Goal: Information Seeking & Learning: Compare options

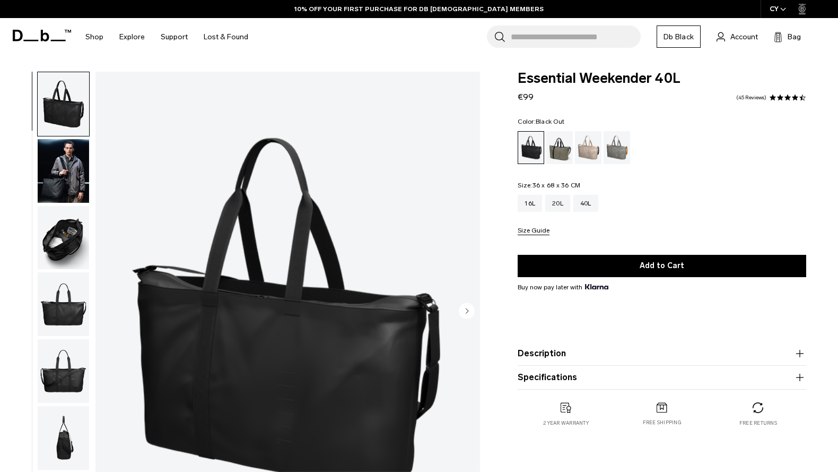
click at [62, 175] on img "button" at bounding box center [63, 171] width 51 height 64
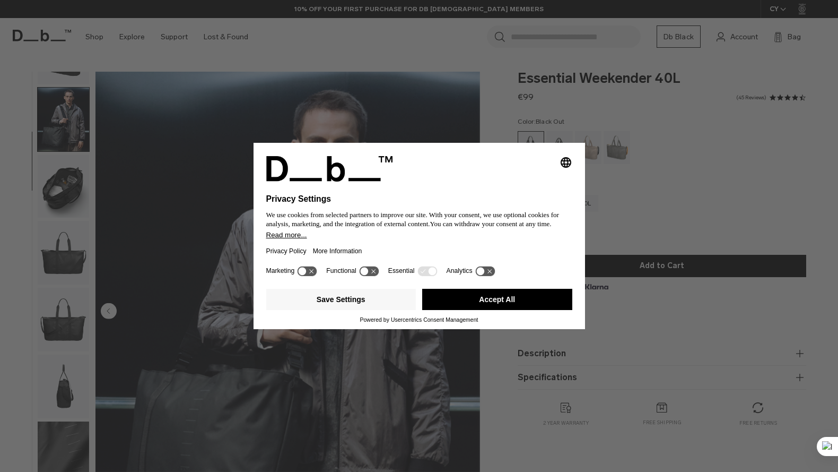
click at [497, 310] on button "Accept All" at bounding box center [497, 299] width 150 height 21
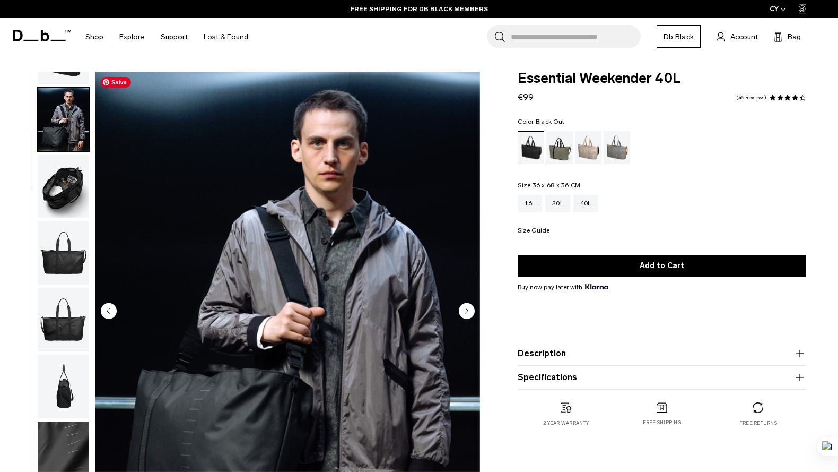
scroll to position [51, 0]
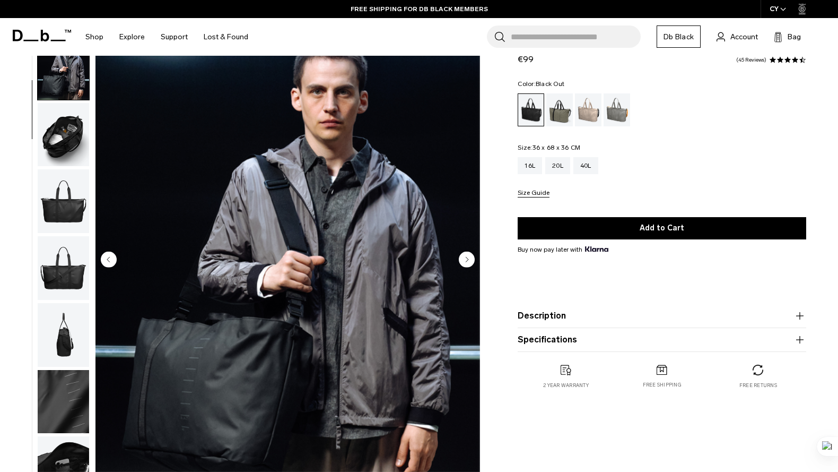
click at [64, 135] on img "button" at bounding box center [63, 135] width 51 height 64
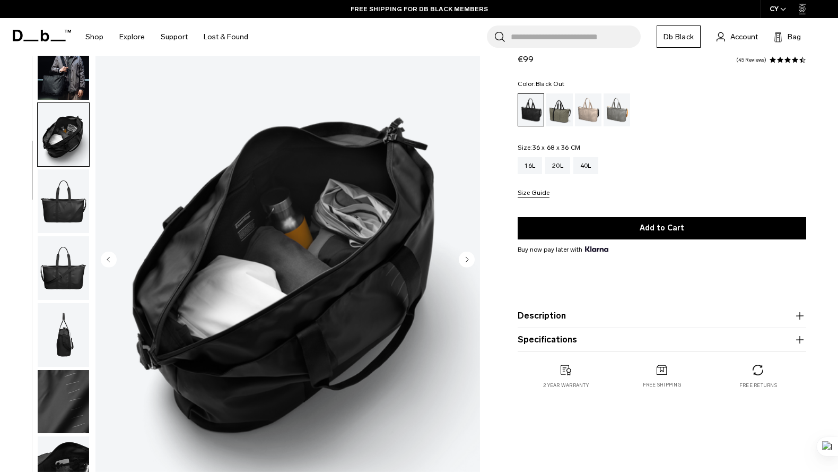
click at [62, 196] on img "button" at bounding box center [63, 201] width 51 height 64
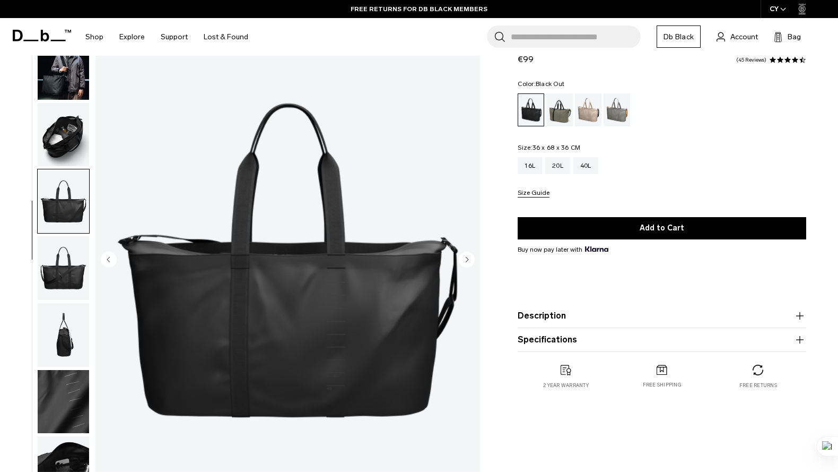
click at [66, 261] on img "button" at bounding box center [63, 268] width 51 height 64
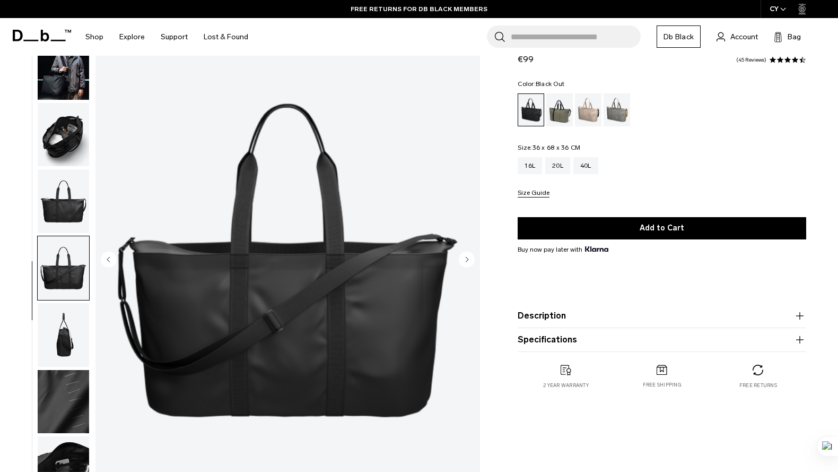
click at [73, 319] on img "button" at bounding box center [63, 335] width 51 height 64
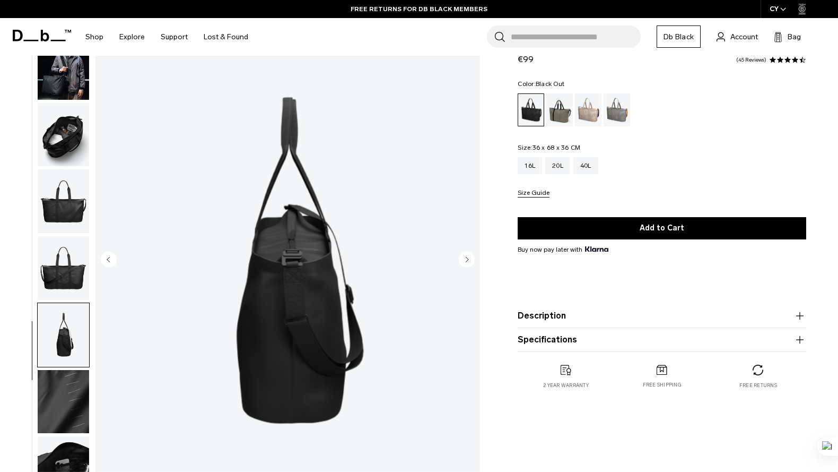
click at [75, 379] on img "button" at bounding box center [63, 402] width 51 height 64
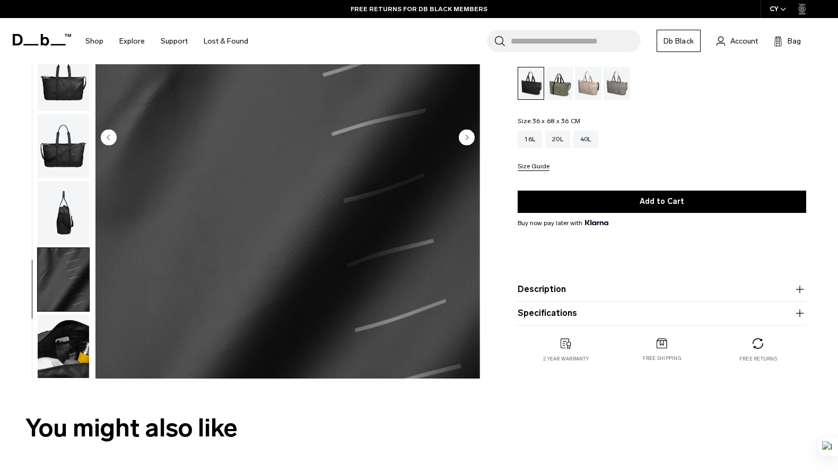
scroll to position [180, 0]
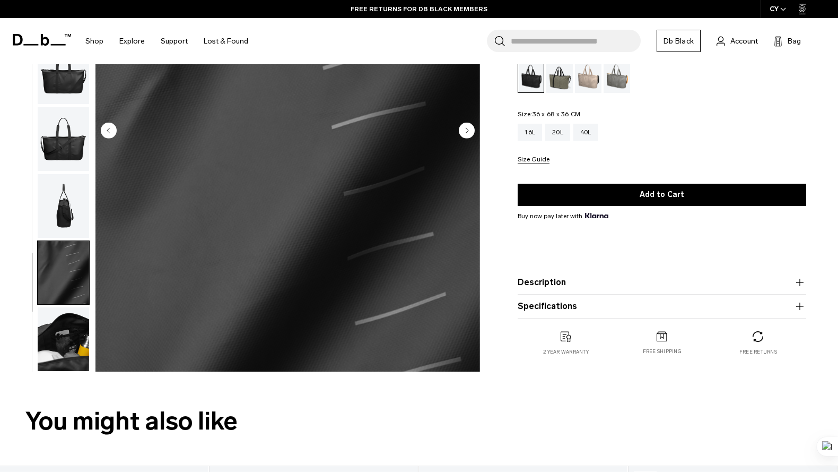
click at [67, 349] on img "button" at bounding box center [63, 339] width 51 height 64
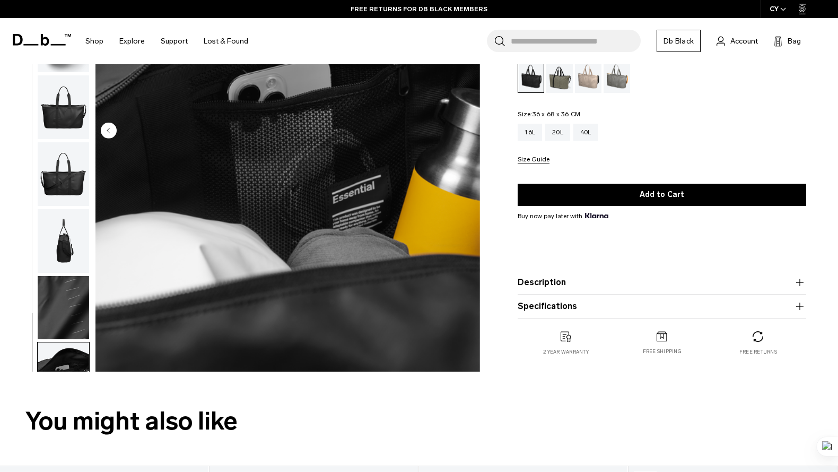
scroll to position [0, 0]
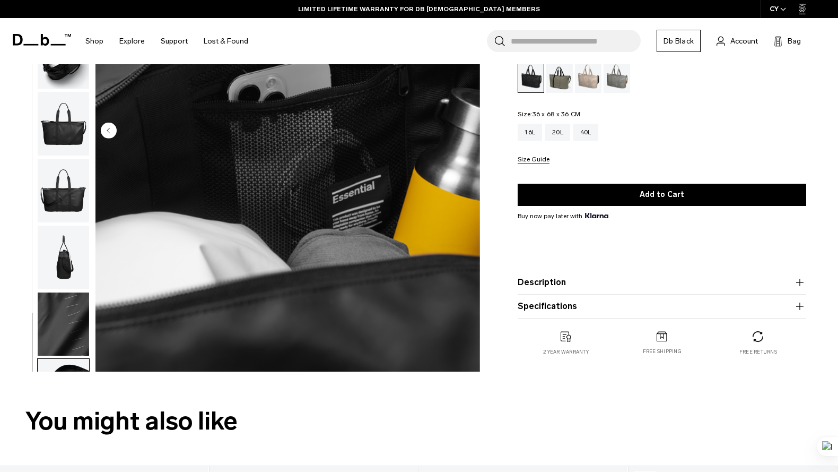
click at [63, 264] on img "button" at bounding box center [63, 258] width 51 height 64
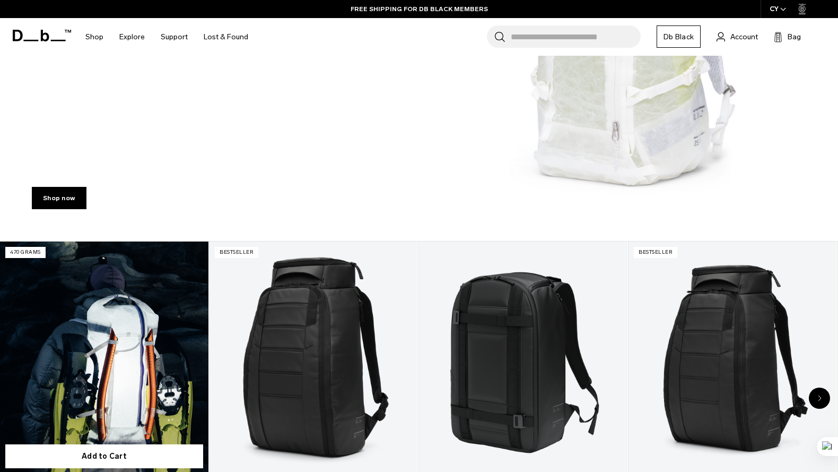
scroll to position [262, 0]
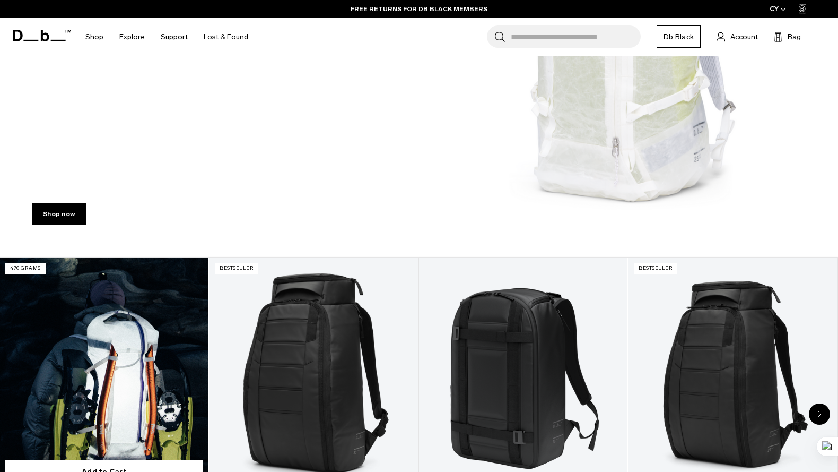
click at [126, 348] on link "Weigh Lighter Backpack 25L" at bounding box center [104, 373] width 209 height 232
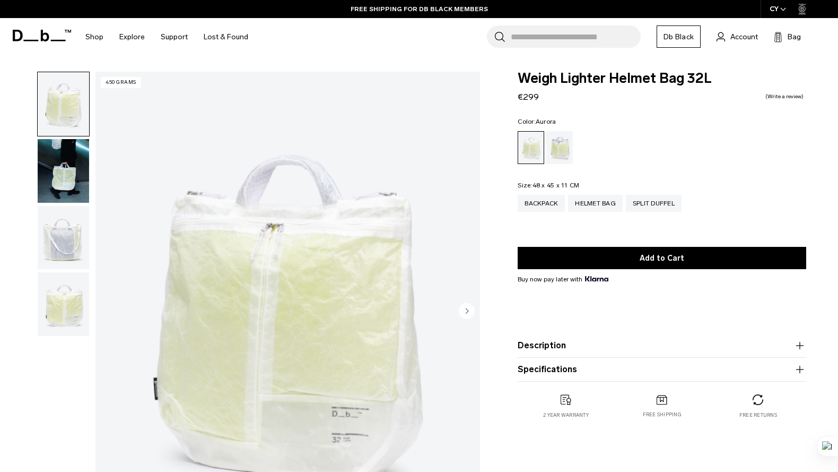
click at [567, 143] on div "Aurora" at bounding box center [560, 147] width 27 height 33
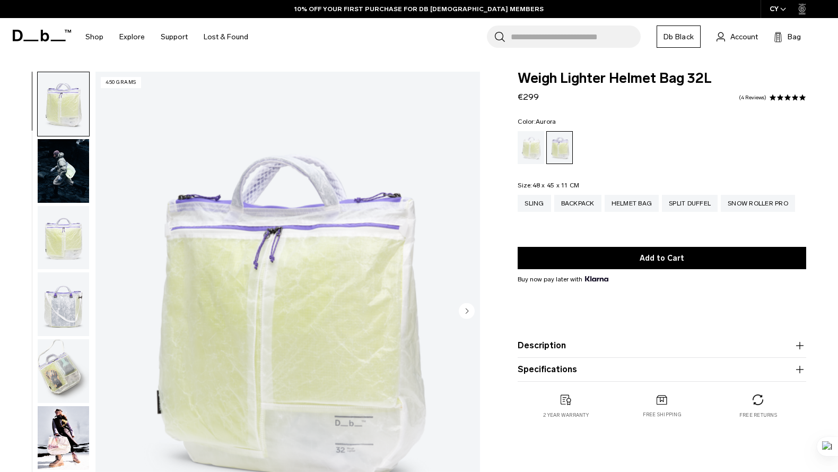
click at [78, 434] on img "button" at bounding box center [63, 438] width 51 height 64
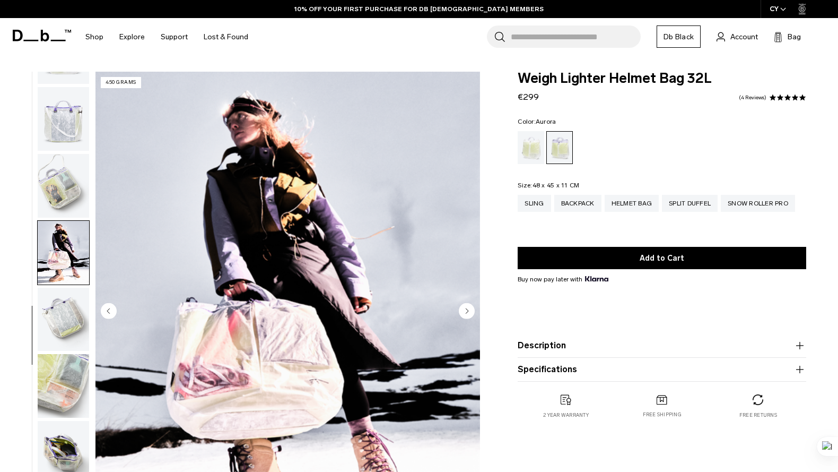
click at [59, 312] on img "button" at bounding box center [63, 320] width 51 height 64
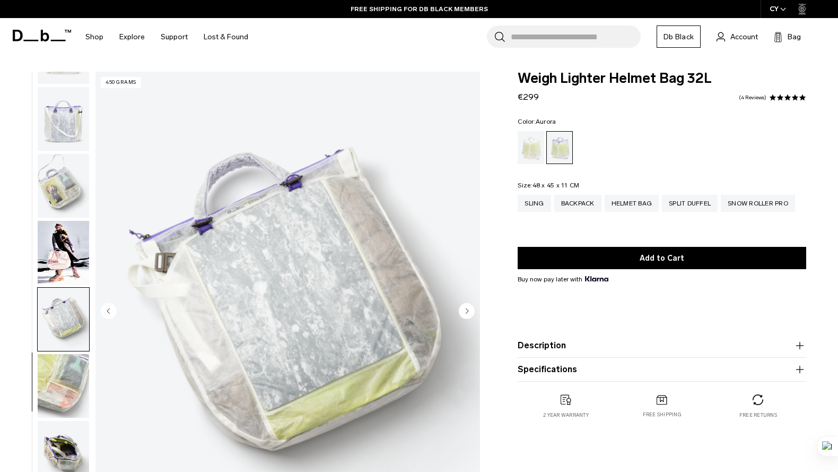
click at [64, 369] on img "button" at bounding box center [63, 386] width 51 height 64
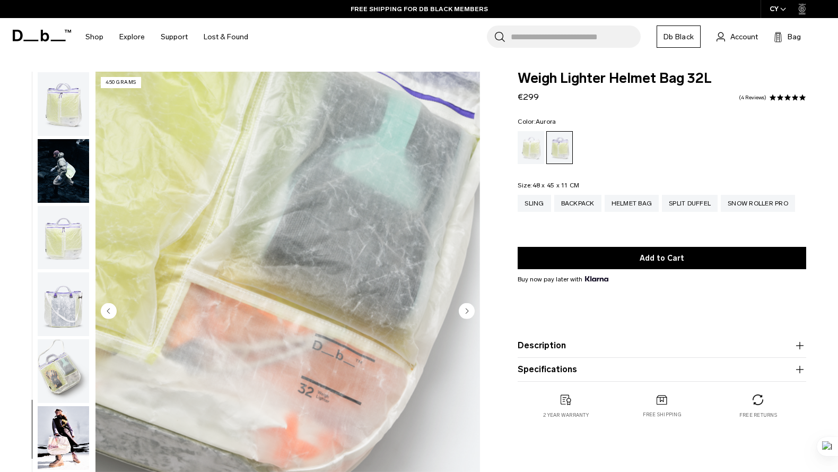
click at [67, 304] on img "button" at bounding box center [63, 304] width 51 height 64
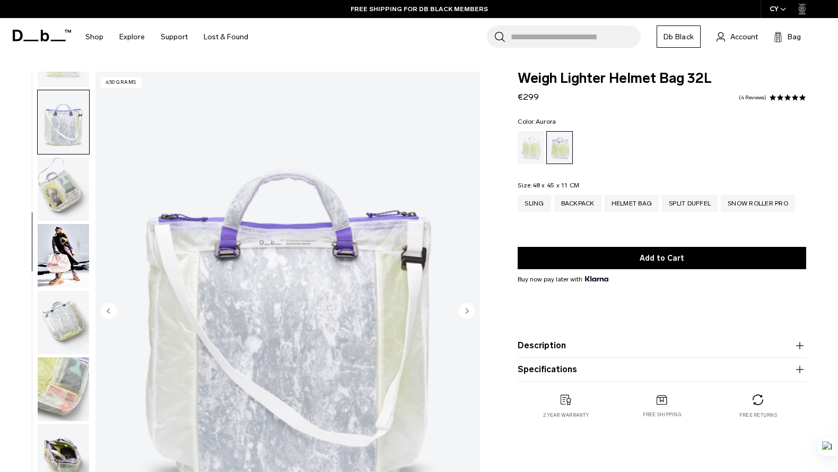
scroll to position [185, 0]
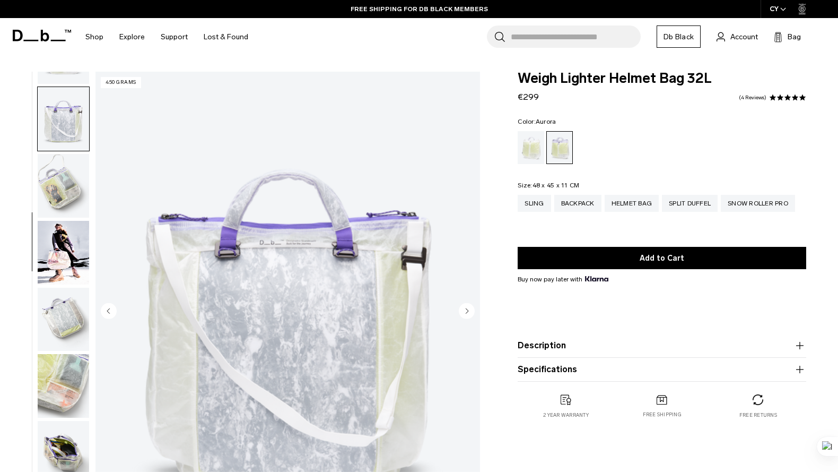
click at [59, 188] on img "button" at bounding box center [63, 186] width 51 height 64
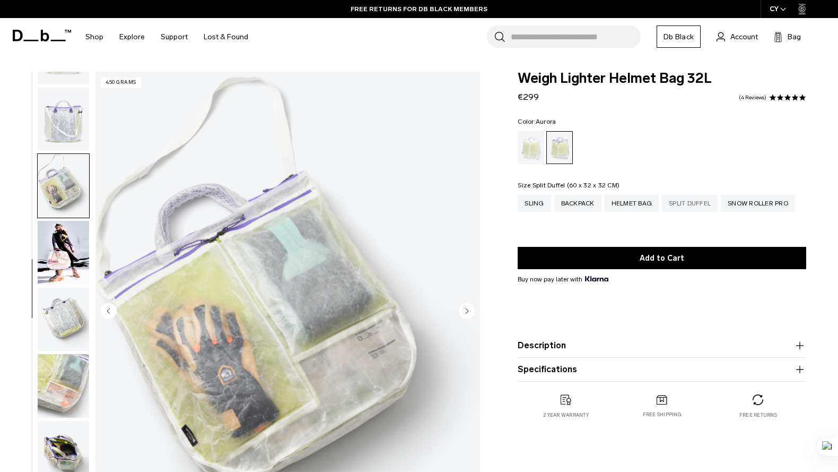
click at [691, 202] on div "Split Duffel" at bounding box center [690, 203] width 56 height 17
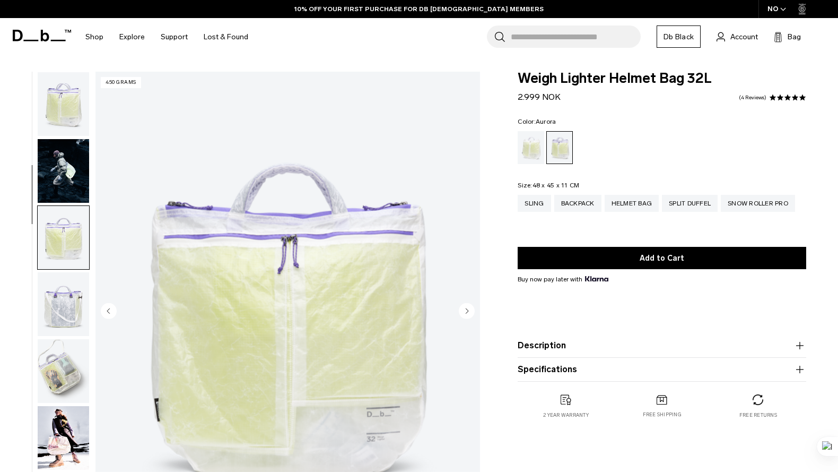
click at [470, 310] on circle "Next slide" at bounding box center [467, 310] width 16 height 16
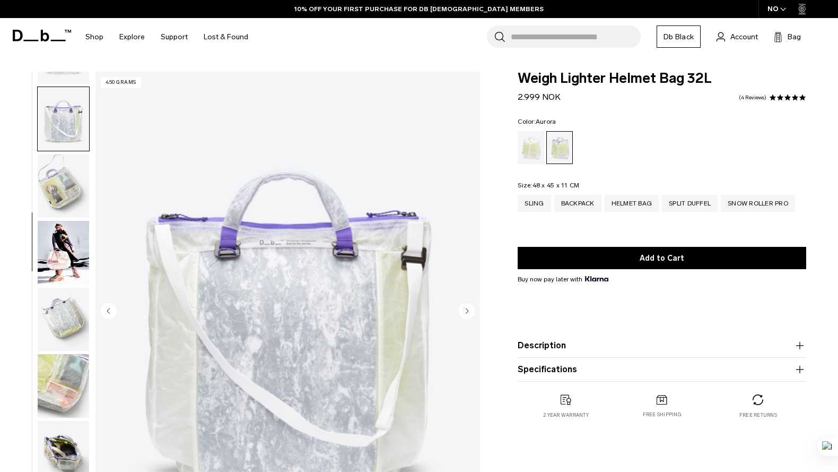
click at [470, 310] on circle "Next slide" at bounding box center [467, 310] width 16 height 16
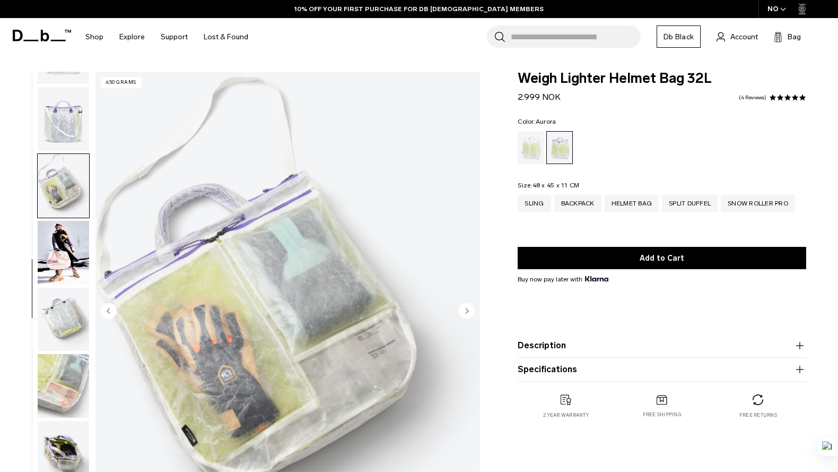
click at [470, 310] on circle "Next slide" at bounding box center [467, 310] width 16 height 16
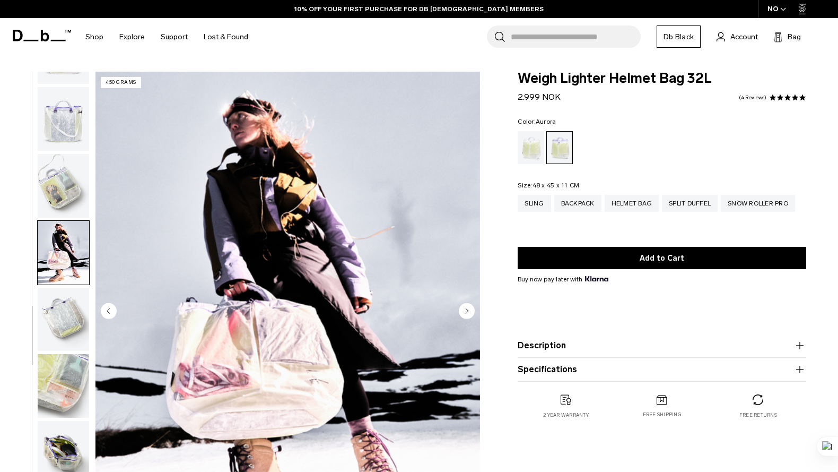
click at [470, 310] on circle "Next slide" at bounding box center [467, 310] width 16 height 16
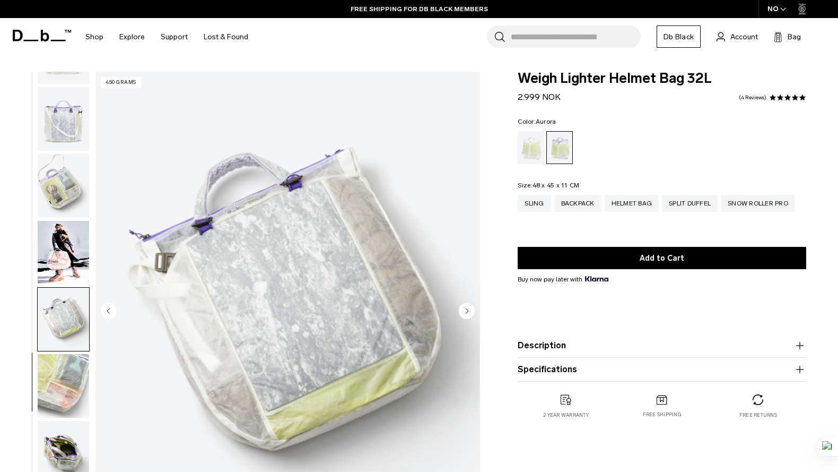
click at [470, 310] on circle "Next slide" at bounding box center [467, 310] width 16 height 16
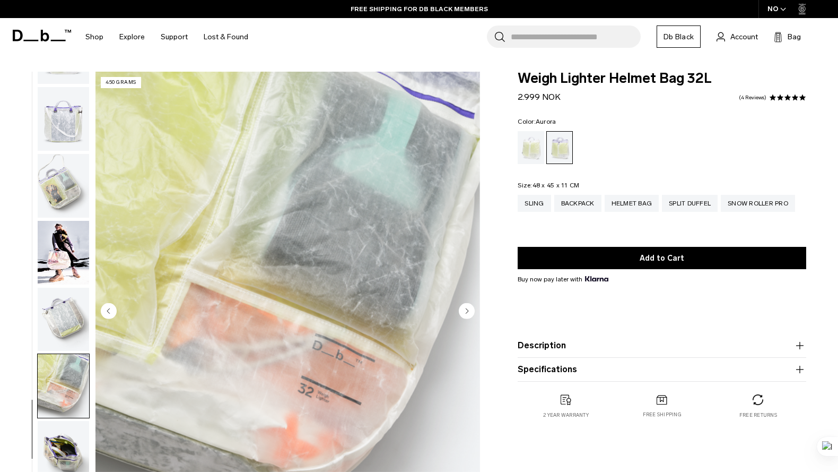
click at [470, 310] on circle "Next slide" at bounding box center [467, 310] width 16 height 16
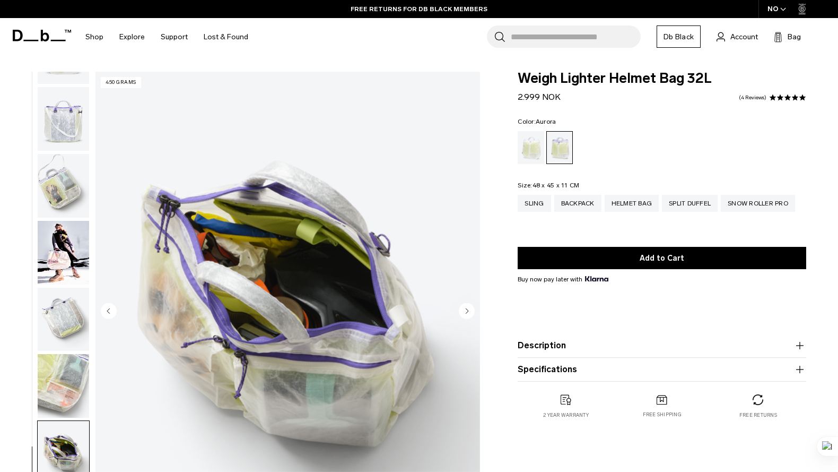
click at [559, 345] on button "Description" at bounding box center [662, 345] width 289 height 13
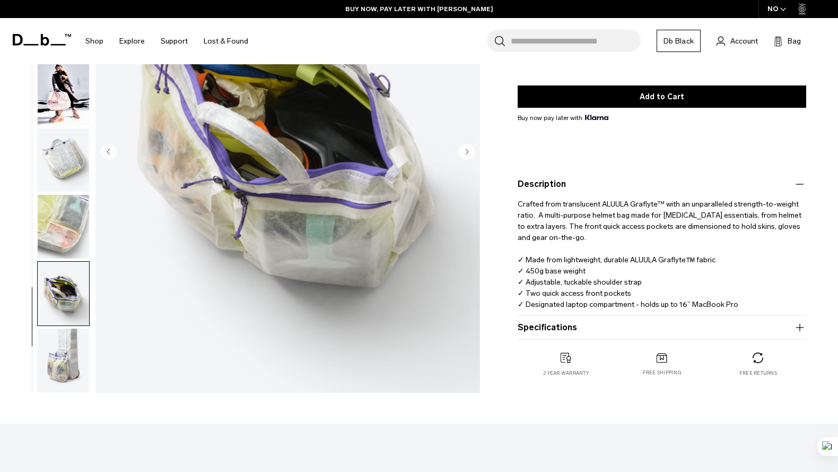
scroll to position [170, 0]
